Goal: Entertainment & Leisure: Consume media (video, audio)

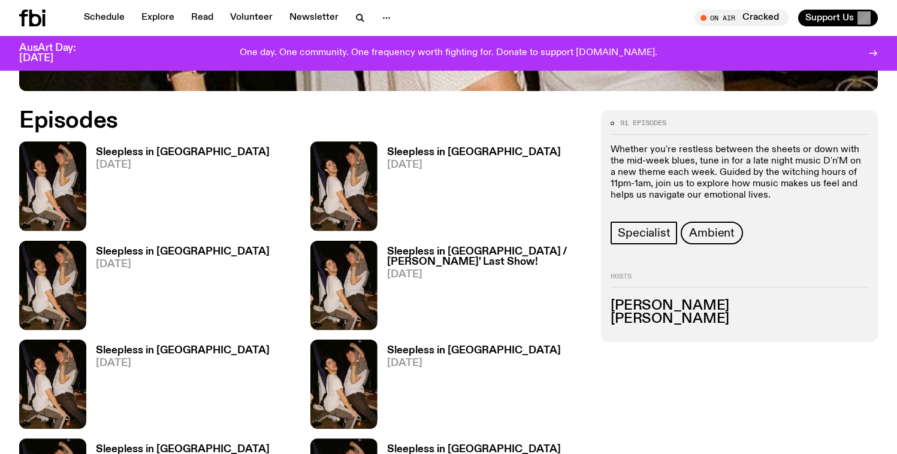
scroll to position [717, 0]
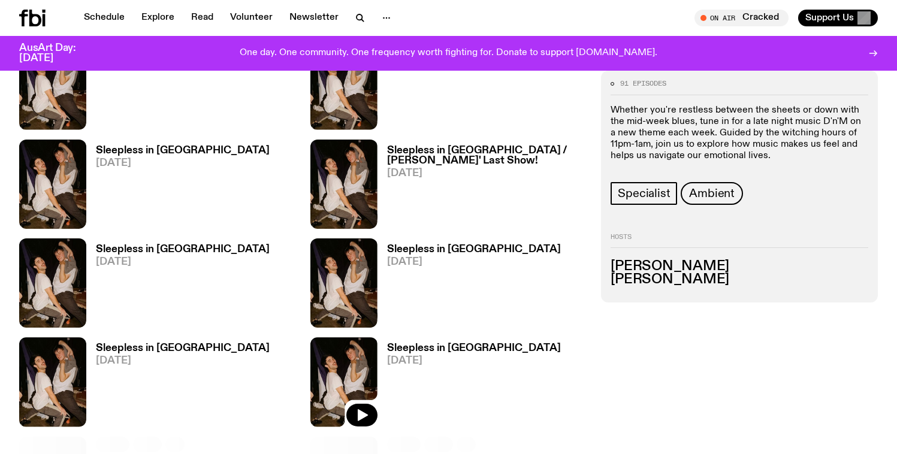
click at [365, 337] on img at bounding box center [343, 381] width 67 height 89
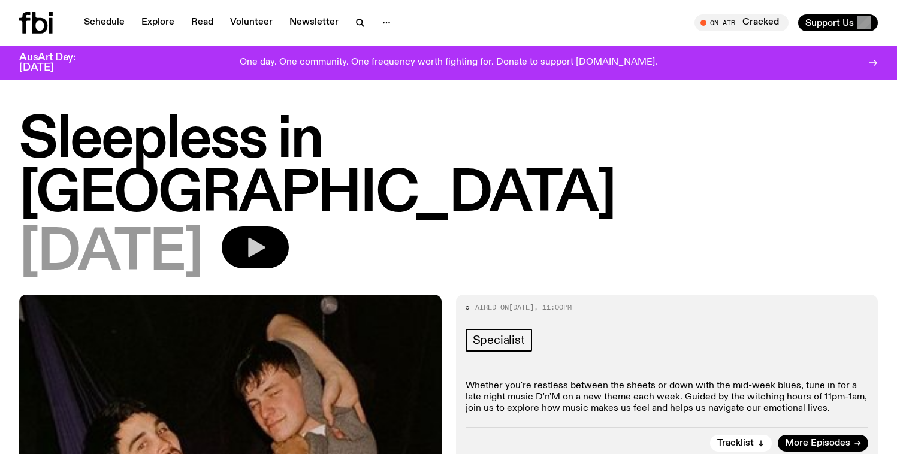
click at [265, 238] on icon "button" at bounding box center [256, 248] width 17 height 20
